Goal: Task Accomplishment & Management: Manage account settings

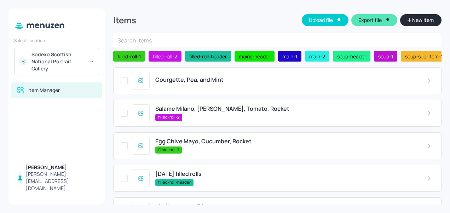
scroll to position [0, 4]
click at [189, 81] on span "Courgette, Pea, and Mint" at bounding box center [189, 79] width 68 height 7
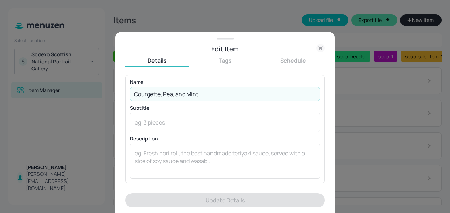
drag, startPoint x: 207, startPoint y: 97, endPoint x: 131, endPoint y: 91, distance: 75.9
click at [131, 91] on input "Courgette, Pea, and Mint" at bounding box center [225, 94] width 190 height 14
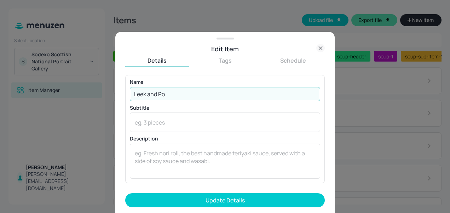
type input "Leek and Potato"
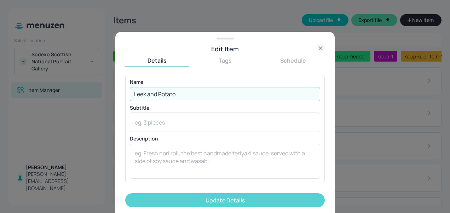
click at [215, 199] on button "Update Details" at bounding box center [225, 200] width 200 height 14
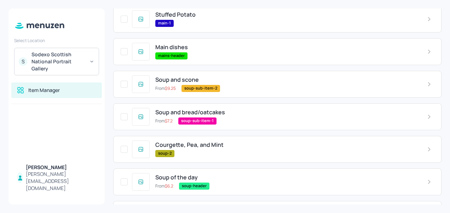
scroll to position [227, 0]
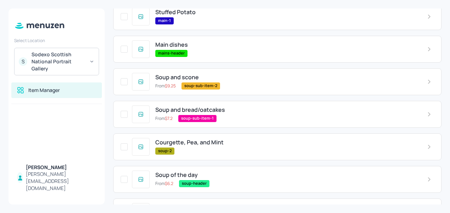
click at [200, 143] on span "Courgette, Pea, and Mint" at bounding box center [189, 142] width 68 height 7
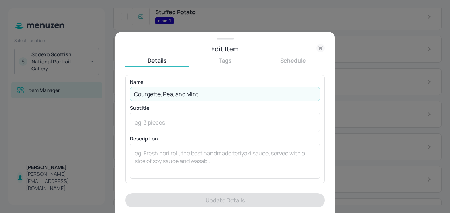
drag, startPoint x: 204, startPoint y: 94, endPoint x: 107, endPoint y: 77, distance: 98.5
click at [107, 77] on div "Edit Item Details Tags Schedule Name Courgette, Pea, and Mint ​ Subtitle x ​ De…" at bounding box center [225, 106] width 450 height 213
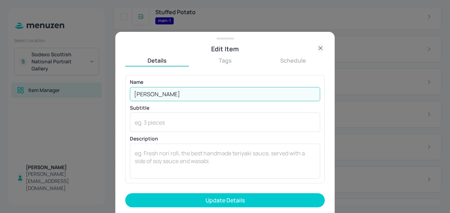
type input "Leek and Potato"
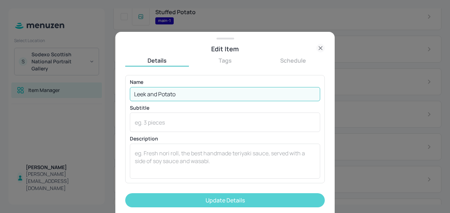
click at [220, 200] on button "Update Details" at bounding box center [225, 200] width 200 height 14
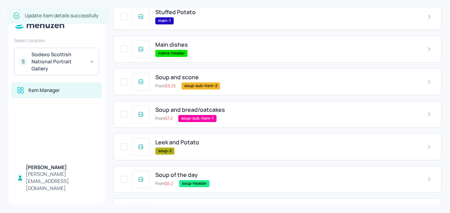
scroll to position [253, 0]
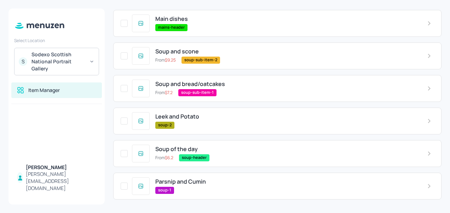
click at [189, 175] on div "Parsnip and Cumin soup-1" at bounding box center [277, 186] width 328 height 27
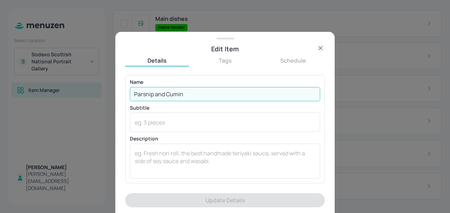
drag, startPoint x: 155, startPoint y: 90, endPoint x: 89, endPoint y: 91, distance: 66.2
click at [89, 91] on div "Edit Item Details Tags Schedule Name Parsnip and Cumin ​ Subtitle x ​ Descripti…" at bounding box center [225, 106] width 450 height 213
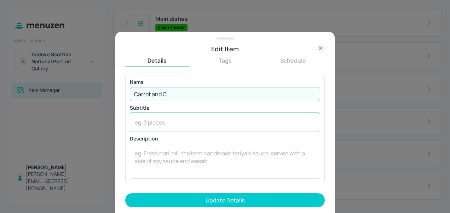
type input "Carrot and Coriander"
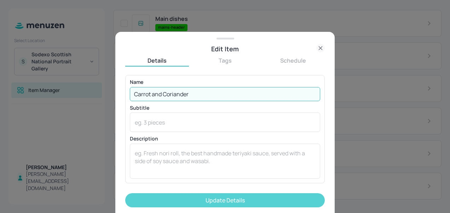
click at [213, 201] on button "Update Details" at bounding box center [225, 200] width 200 height 14
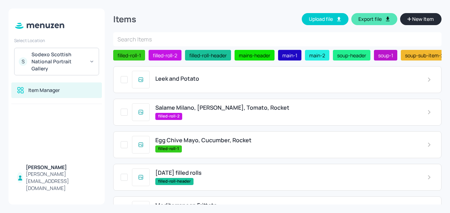
scroll to position [0, 0]
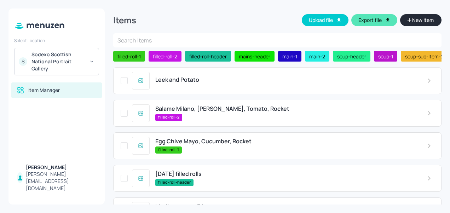
click at [232, 112] on span "Salame Milano, [PERSON_NAME], Tomato, Rocket" at bounding box center [222, 108] width 134 height 7
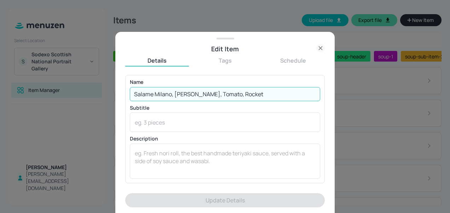
drag, startPoint x: 278, startPoint y: 91, endPoint x: 50, endPoint y: 93, distance: 227.8
click at [50, 93] on div "Edit Item Details Tags Schedule Name Salame Milano, Dijun Mustard Mayo, Tomato,…" at bounding box center [225, 106] width 450 height 213
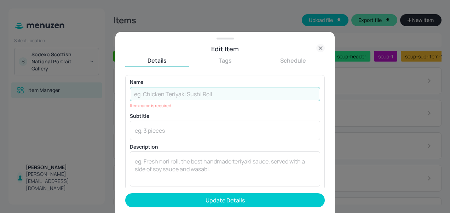
click at [322, 48] on icon at bounding box center [320, 48] width 8 height 8
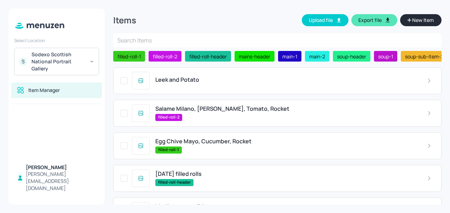
click at [182, 112] on span "Salame Milano, [PERSON_NAME], Tomato, Rocket" at bounding box center [222, 108] width 134 height 7
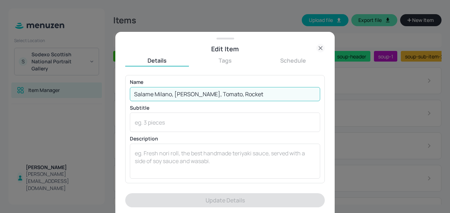
drag, startPoint x: 274, startPoint y: 94, endPoint x: 34, endPoint y: 101, distance: 240.0
click at [34, 101] on div "Edit Item Details Tags Schedule Name Salame Milano, Dijun Mustard Mayo, Tomato,…" at bounding box center [225, 106] width 450 height 213
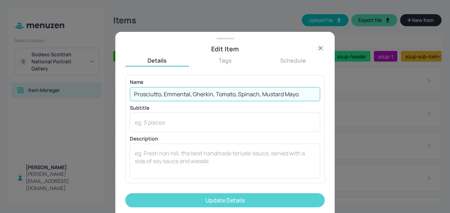
type input "Prosciutto, Emmental, Gherkin, Tomato, Spinach, Mustard Mayo"
click at [195, 199] on button "Update Details" at bounding box center [225, 200] width 200 height 14
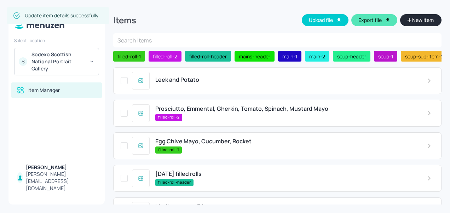
scroll to position [28, 0]
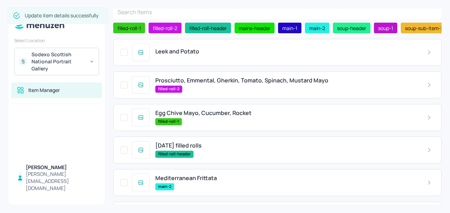
click at [200, 116] on span "Egg Chive Mayo, Cucumber, Rocket" at bounding box center [203, 113] width 96 height 7
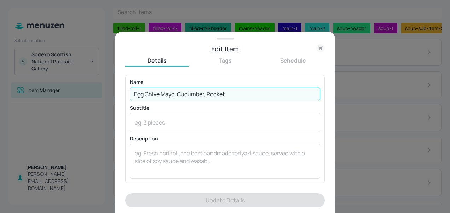
drag, startPoint x: 232, startPoint y: 93, endPoint x: 47, endPoint y: 77, distance: 186.1
click at [47, 77] on div "Edit Item Details Tags Schedule Name Egg Chive Mayo, Cucumber, Rocket ​ Subtitl…" at bounding box center [225, 106] width 450 height 213
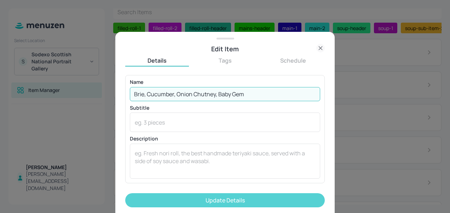
type input "Brie, Cucumber, Onion Chutney, Baby Gem"
click at [163, 195] on button "Update Details" at bounding box center [225, 200] width 200 height 14
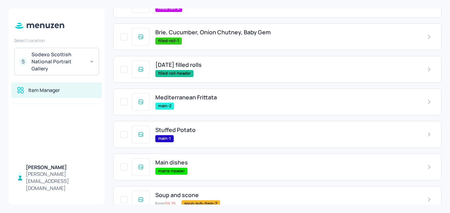
scroll to position [109, 0]
click at [193, 132] on span "Stuffed Potato" at bounding box center [175, 129] width 40 height 7
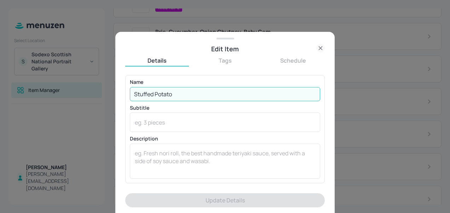
drag, startPoint x: 185, startPoint y: 98, endPoint x: 90, endPoint y: 82, distance: 96.5
click at [90, 82] on div "Edit Item Details Tags Schedule Name Stuffed Potato ​ Subtitle x ​ Description …" at bounding box center [225, 106] width 450 height 213
click at [90, 82] on div at bounding box center [225, 106] width 450 height 213
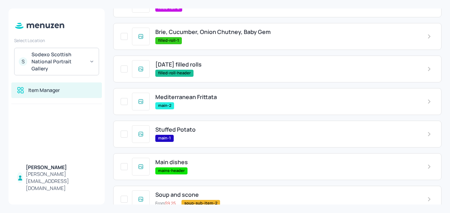
click at [192, 129] on span "Stuffed Potato" at bounding box center [175, 129] width 40 height 7
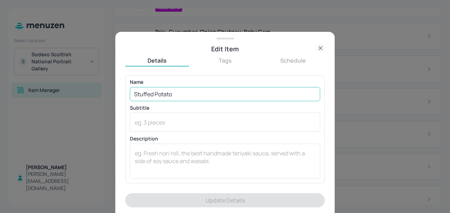
click at [207, 98] on input "Stuffed Potato" at bounding box center [225, 94] width 190 height 14
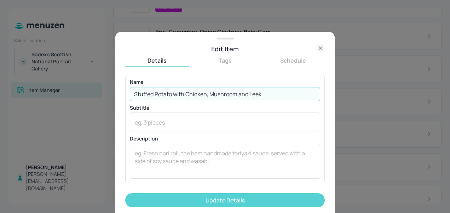
type input "Stuffed Potato with Chicken, Mushroom and Leek"
click at [223, 198] on button "Update Details" at bounding box center [225, 200] width 200 height 14
